Goal: Communication & Community: Answer question/provide support

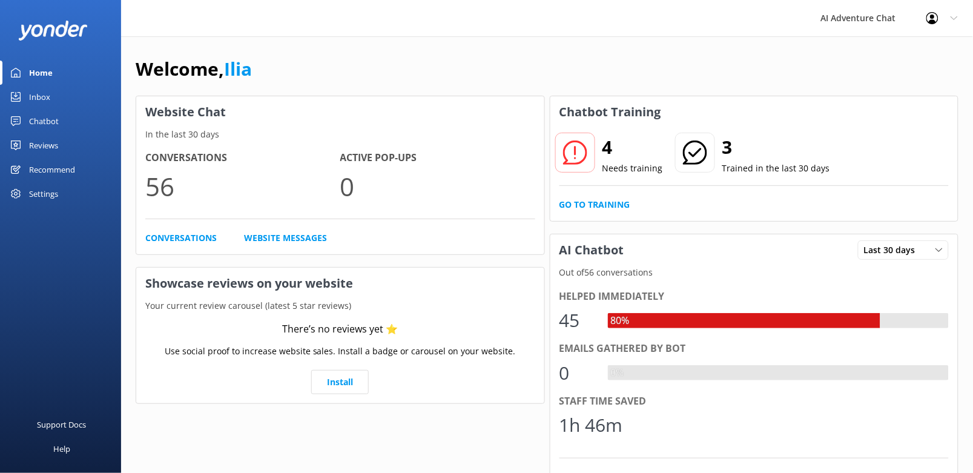
click at [53, 99] on link "Inbox" at bounding box center [60, 97] width 121 height 24
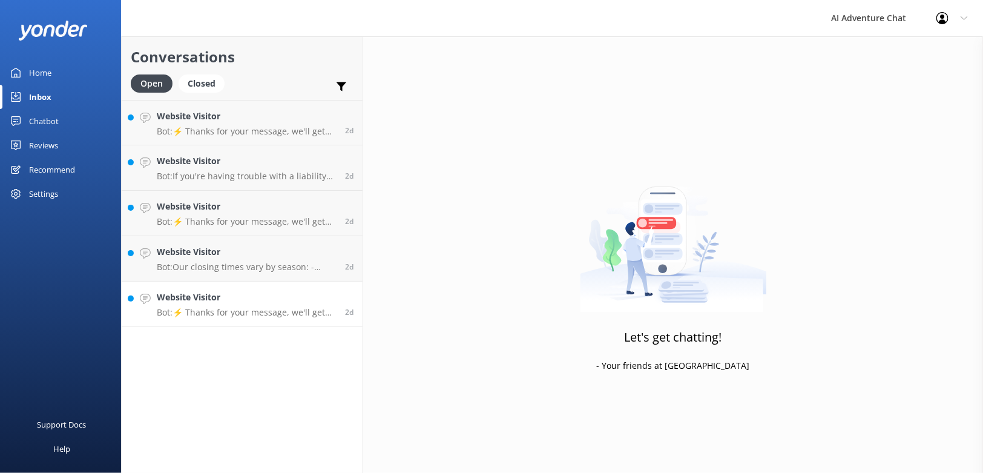
click at [252, 310] on p "Bot: ⚡ Thanks for your message, we'll get back to you as soon as we can. You're…" at bounding box center [246, 312] width 179 height 11
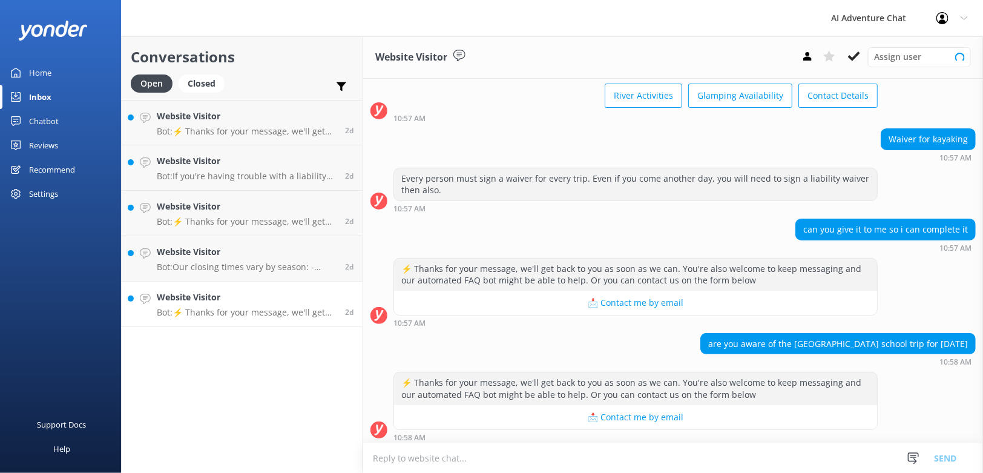
scroll to position [76, 0]
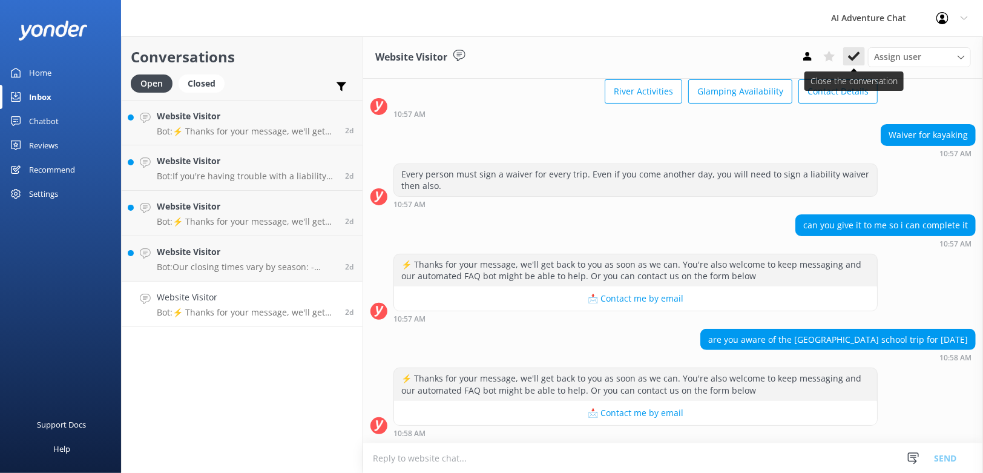
click at [856, 53] on icon at bounding box center [854, 56] width 12 height 12
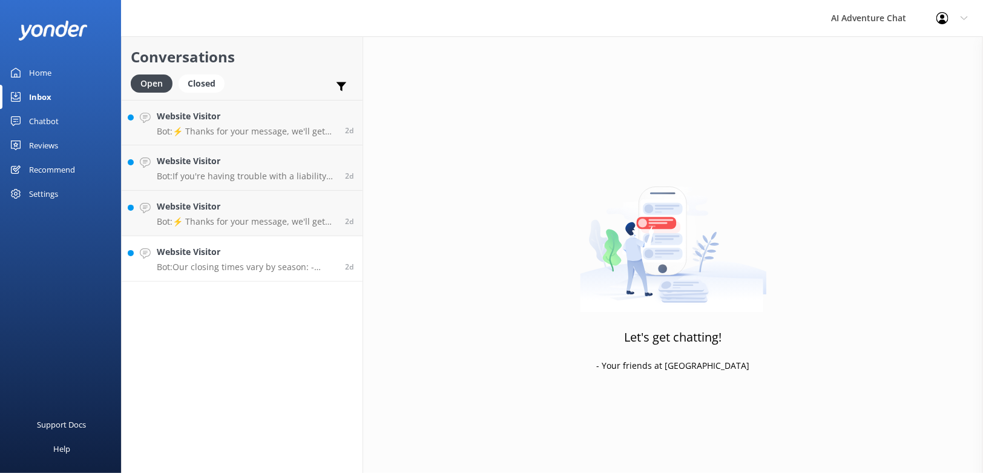
click at [253, 261] on div "Website Visitor Bot: Our closing times vary by season: - March-April: Sat-Sun a…" at bounding box center [246, 258] width 179 height 27
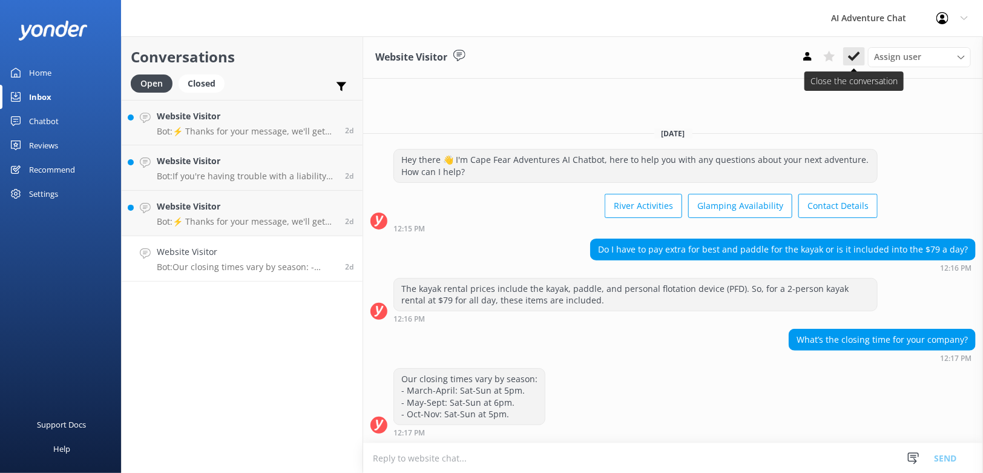
click at [855, 51] on icon at bounding box center [854, 56] width 12 height 12
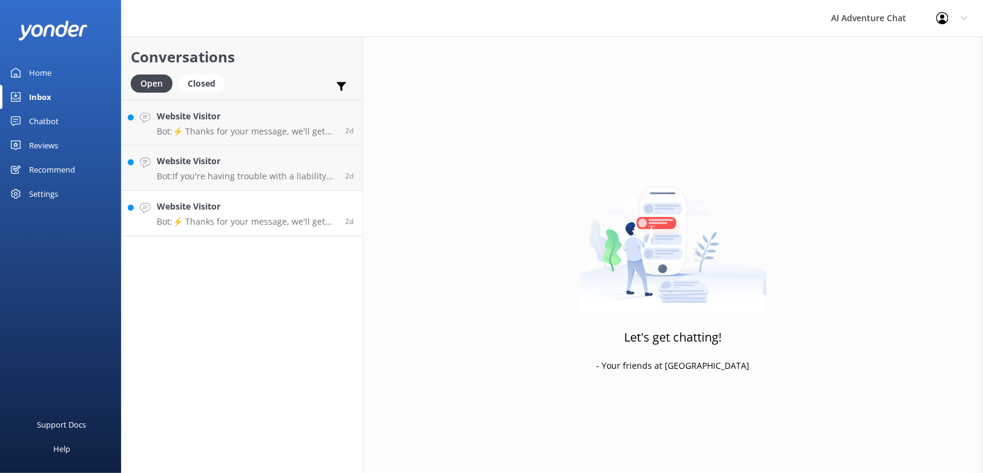
click at [235, 210] on h4 "Website Visitor" at bounding box center [246, 206] width 179 height 13
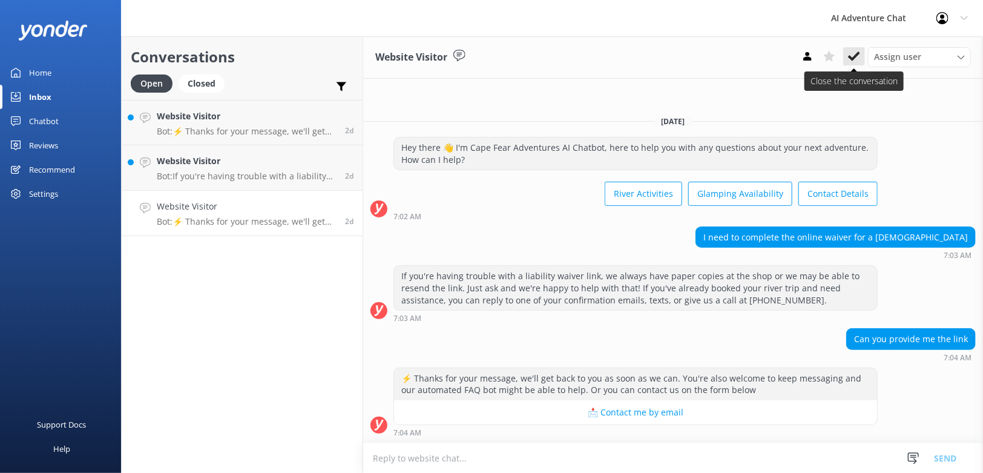
click at [856, 53] on icon at bounding box center [854, 56] width 12 height 12
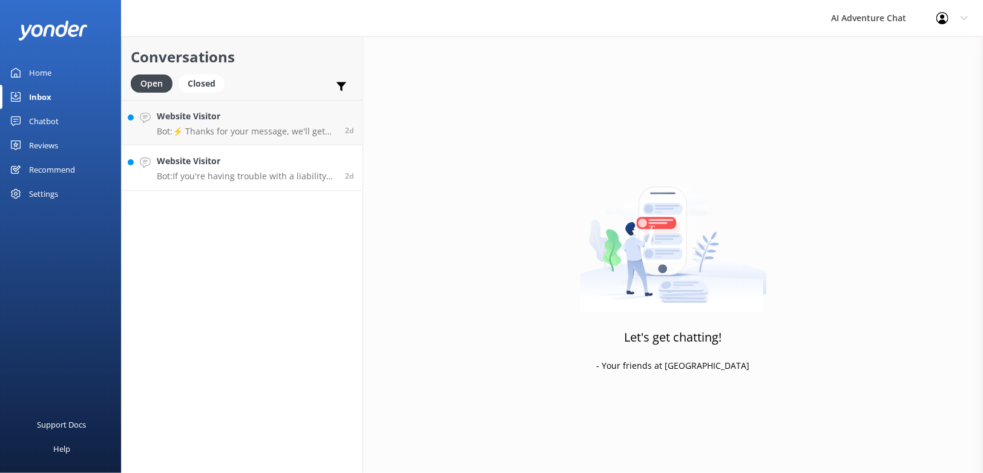
click at [269, 168] on div "Website Visitor Bot: If you're having trouble with a liability waiver link, ple…" at bounding box center [246, 167] width 179 height 27
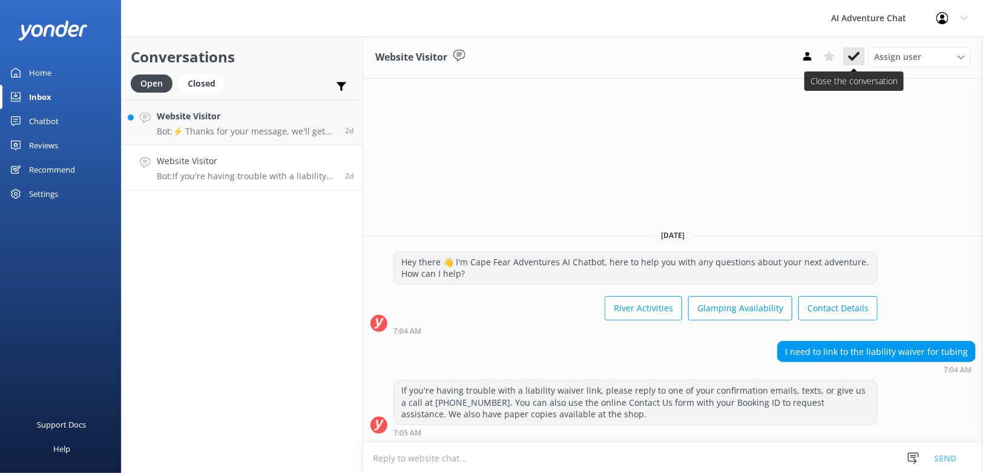
click at [851, 55] on icon at bounding box center [854, 56] width 12 height 12
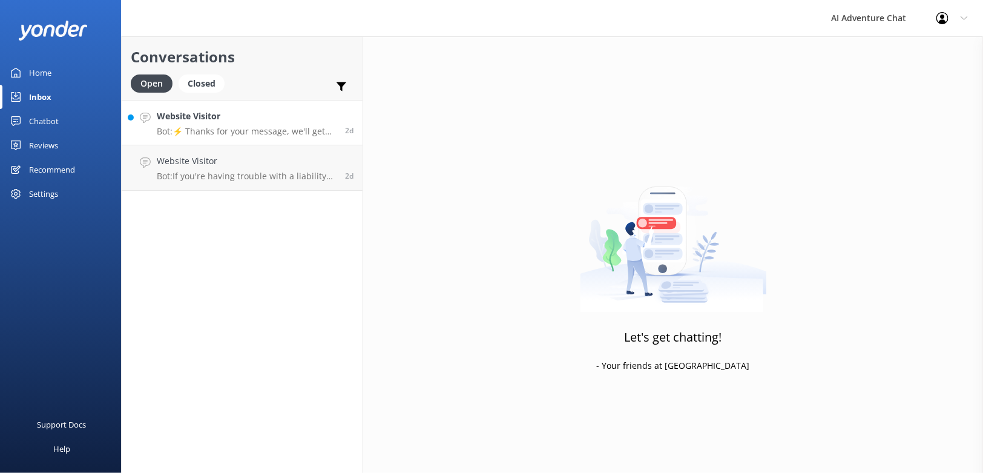
click at [259, 126] on p "Bot: ⚡ Thanks for your message, we'll get back to you as soon as we can. You're…" at bounding box center [246, 131] width 179 height 11
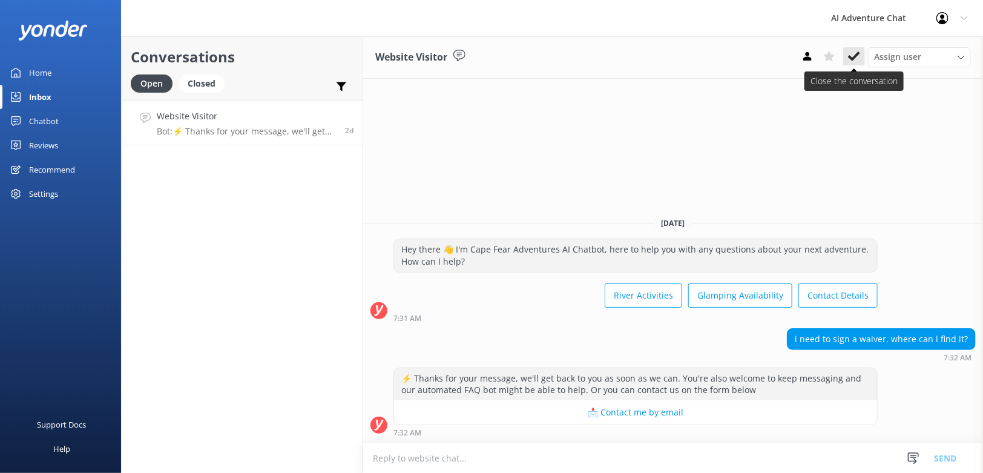
click at [859, 53] on use at bounding box center [854, 56] width 12 height 10
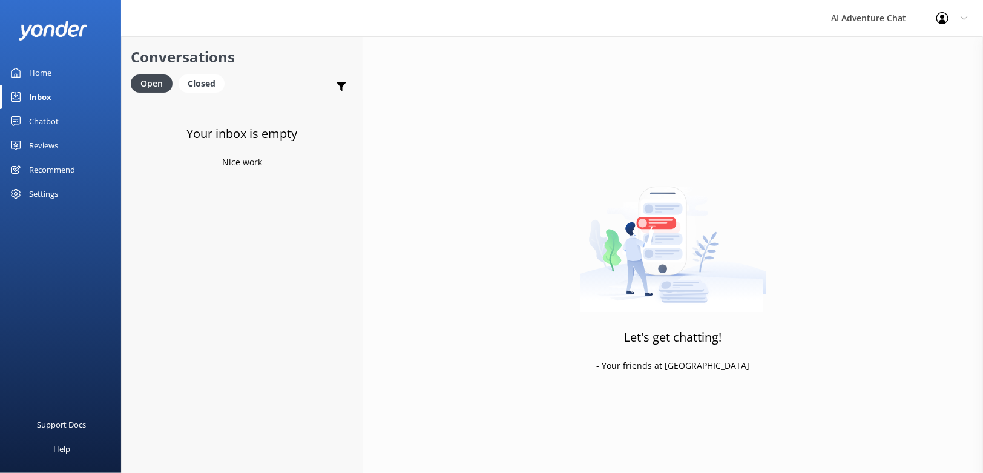
click at [38, 71] on div "Home" at bounding box center [40, 73] width 22 height 24
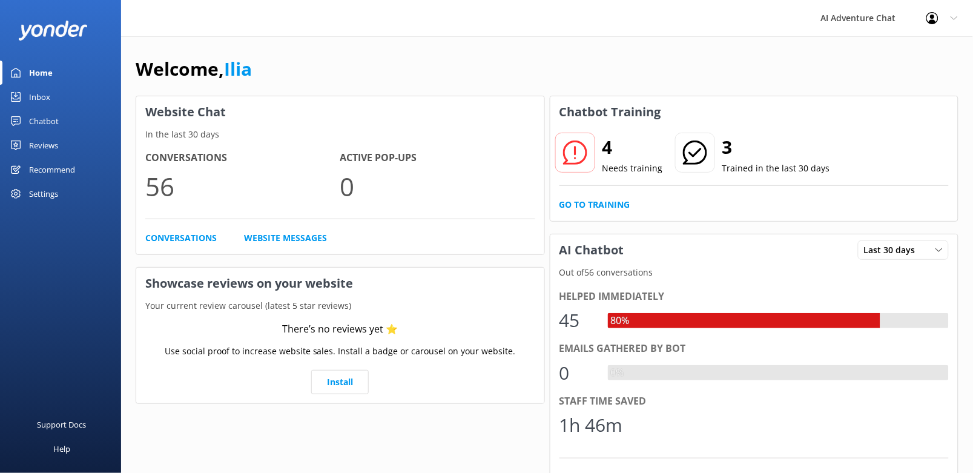
click at [580, 197] on div "4 Needs training 3 Trained in the last 30 days Go to Training" at bounding box center [754, 174] width 408 height 93
click at [579, 203] on link "Go to Training" at bounding box center [594, 204] width 71 height 13
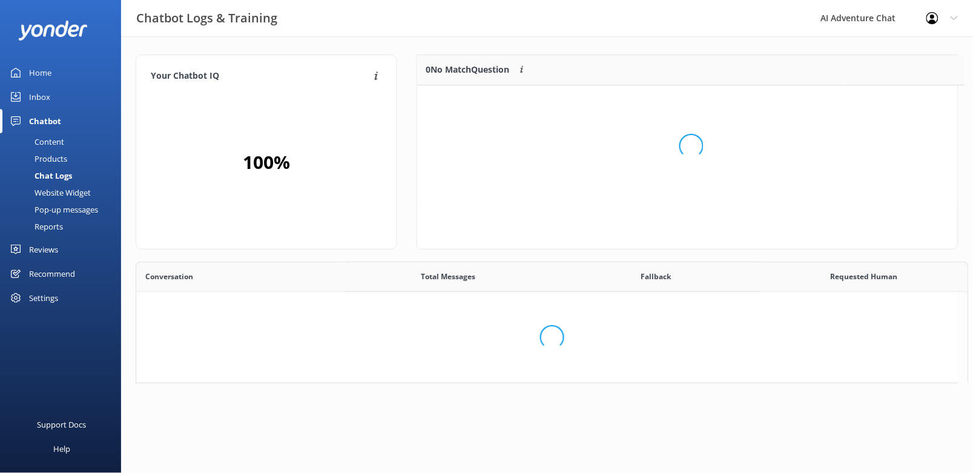
scroll to position [10, 11]
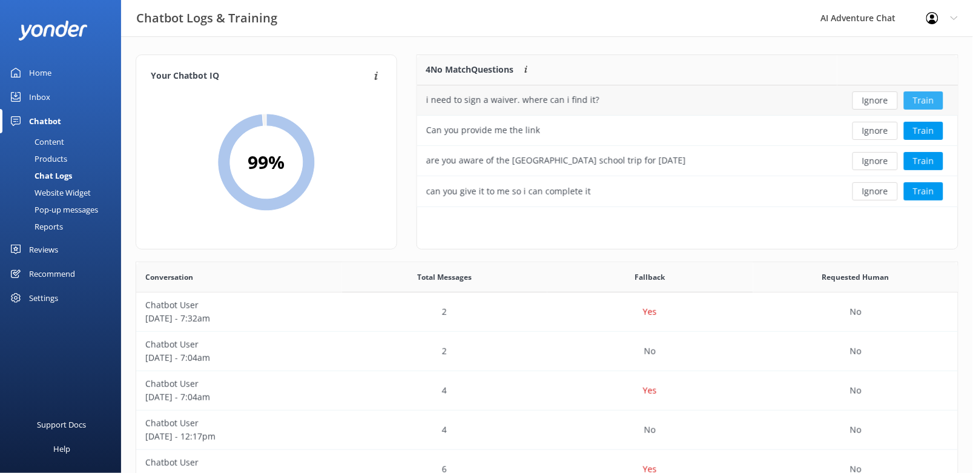
click at [923, 99] on button "Train" at bounding box center [923, 100] width 39 height 18
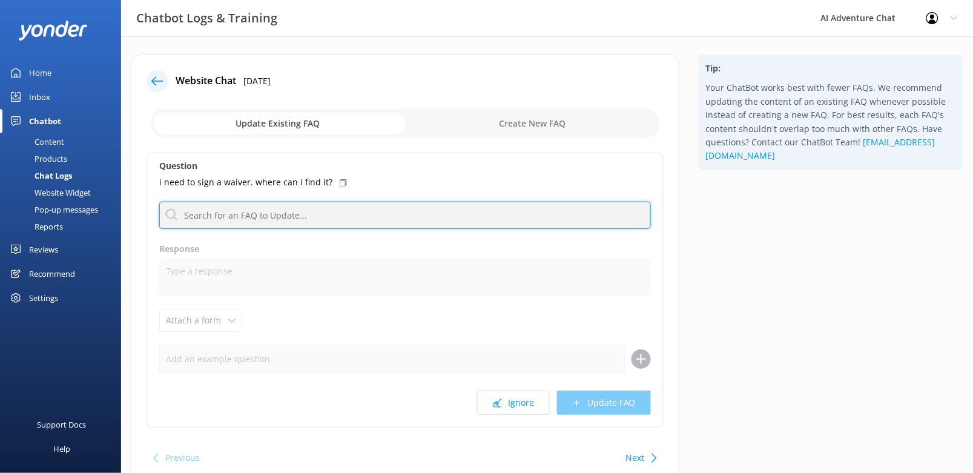
click at [231, 215] on input "text" at bounding box center [404, 215] width 491 height 27
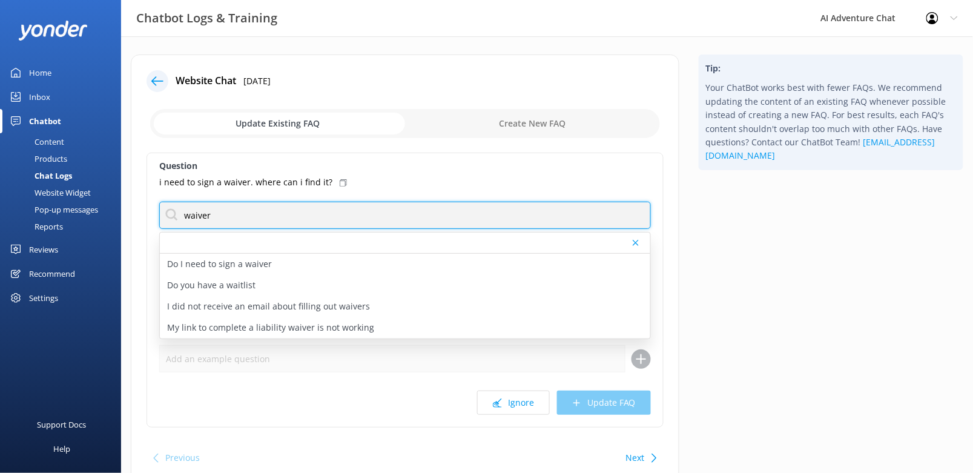
click at [468, 220] on input "waiver" at bounding box center [404, 215] width 491 height 27
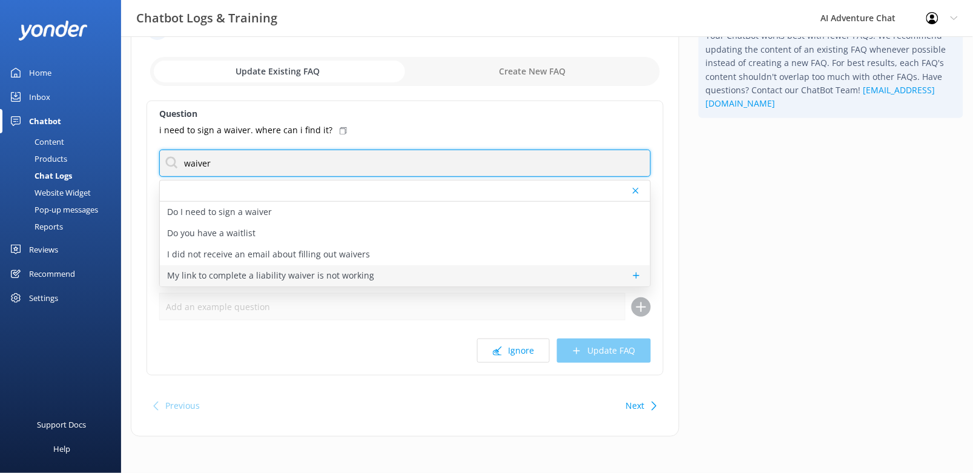
type input "waiver"
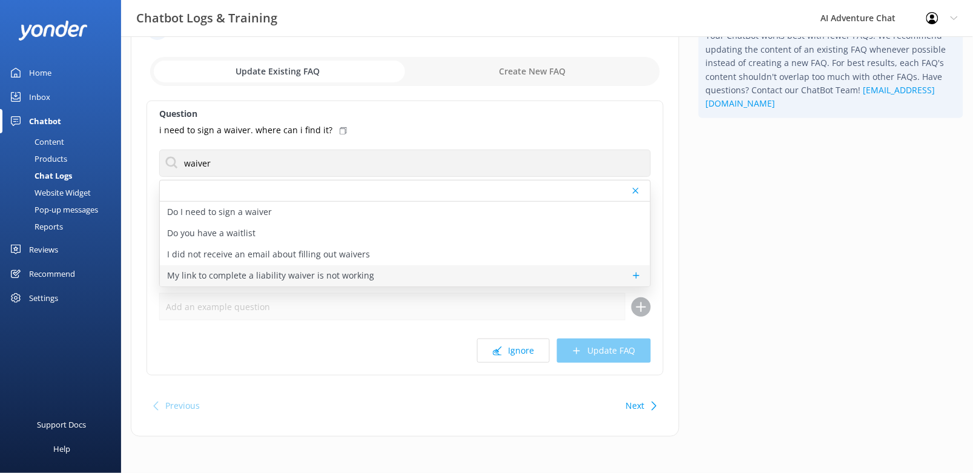
click at [243, 270] on p "My link to complete a liability waiver is not working" at bounding box center [270, 275] width 207 height 13
type textarea "If you've already booked your river trip and need assistance with a trip modifi…"
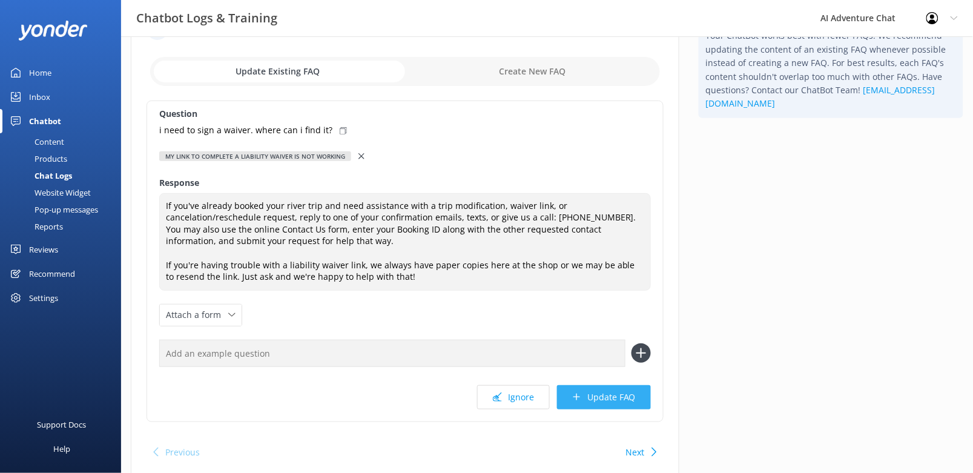
click at [589, 396] on button "Update FAQ" at bounding box center [604, 397] width 94 height 24
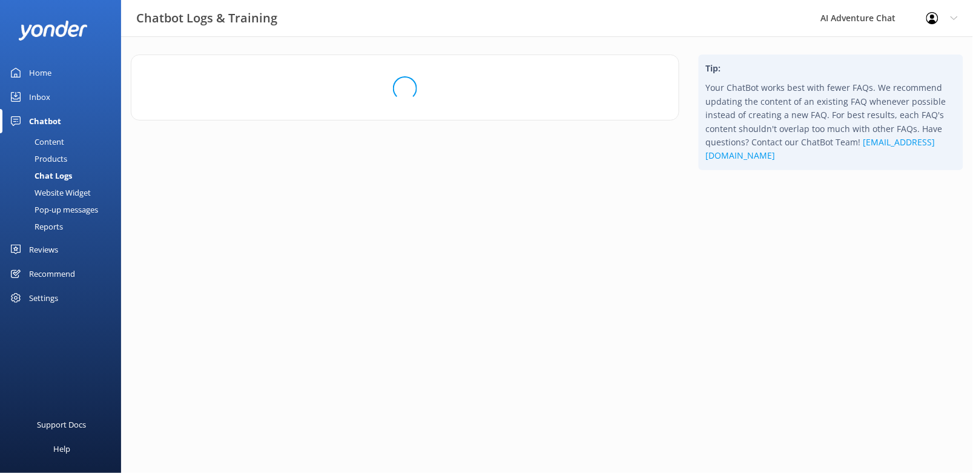
scroll to position [0, 0]
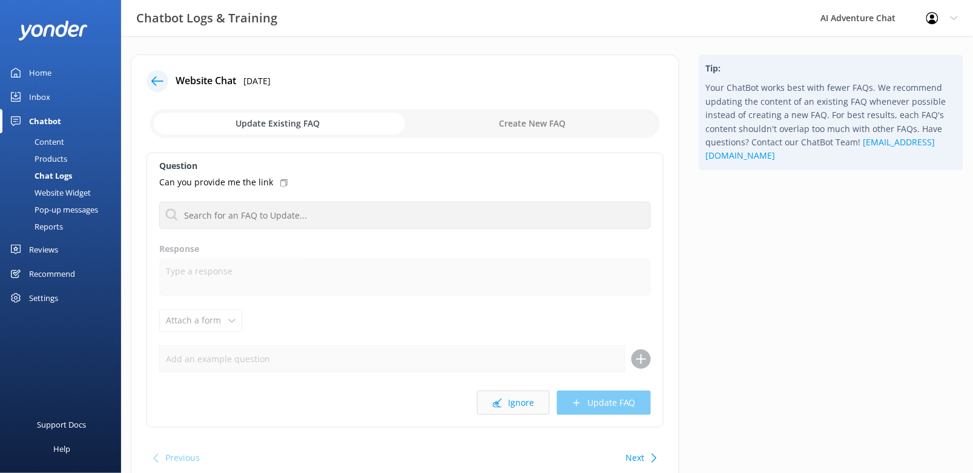
click at [511, 404] on button "Ignore" at bounding box center [513, 402] width 73 height 24
click at [507, 402] on button "Ignore" at bounding box center [513, 402] width 73 height 24
click at [508, 399] on button "Ignore" at bounding box center [513, 402] width 73 height 24
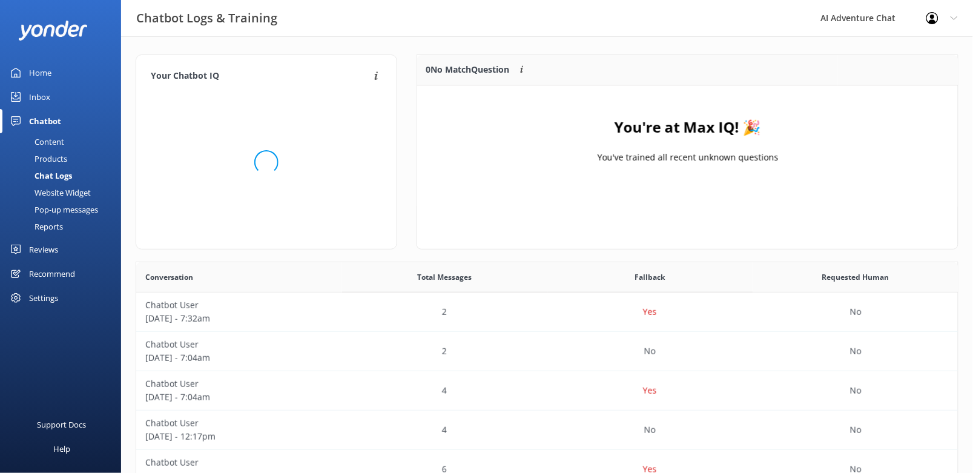
scroll to position [141, 531]
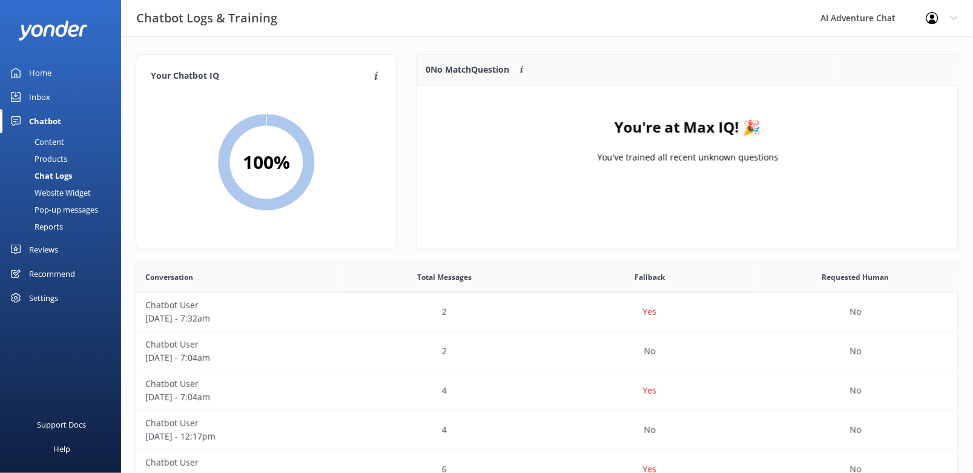
click at [38, 70] on div "Home" at bounding box center [40, 73] width 22 height 24
